Goal: Task Accomplishment & Management: Manage account settings

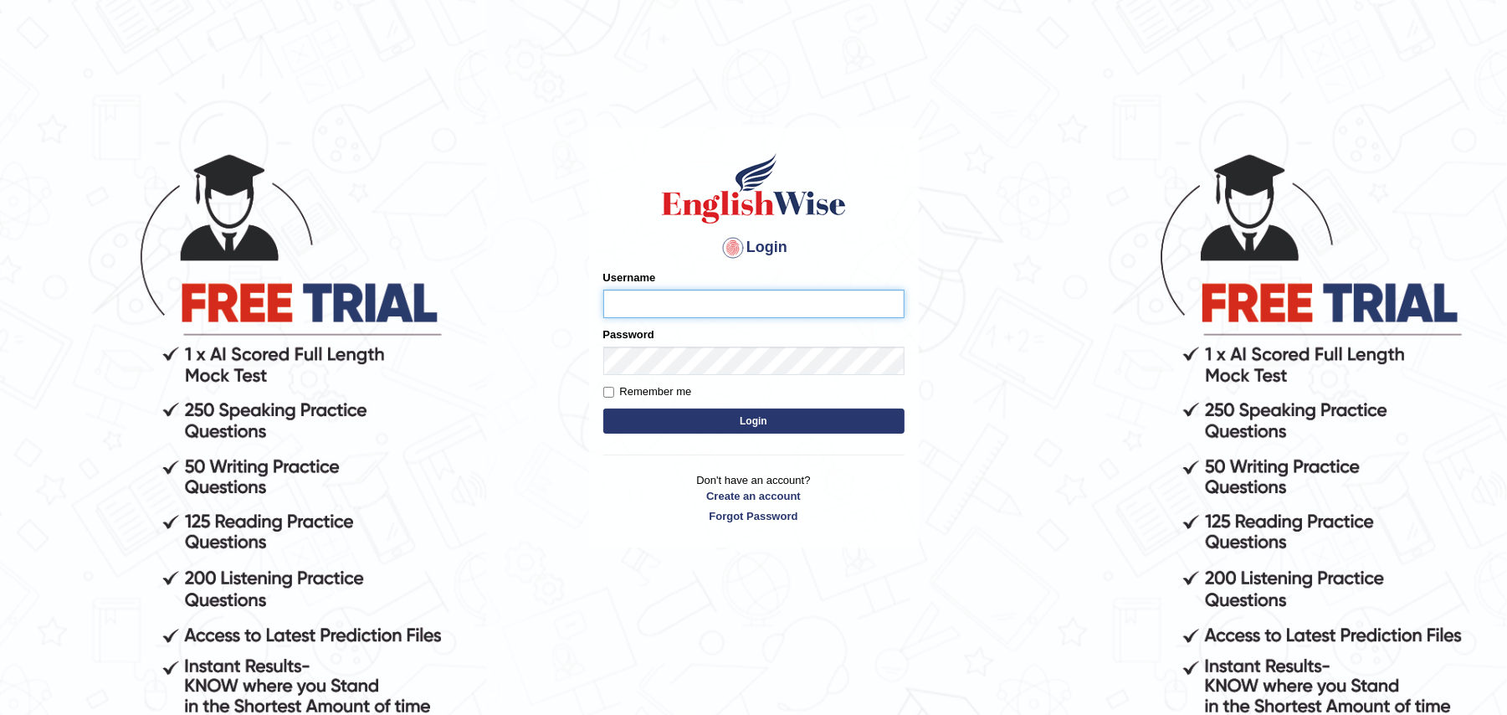
type input "Zehra123"
click at [781, 429] on button "Login" at bounding box center [753, 420] width 301 height 25
